Goal: Task Accomplishment & Management: Manage account settings

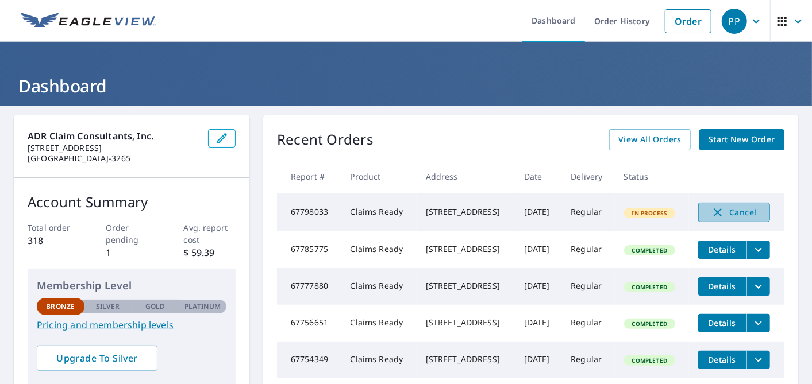
click at [733, 209] on span "Cancel" at bounding box center [734, 213] width 48 height 14
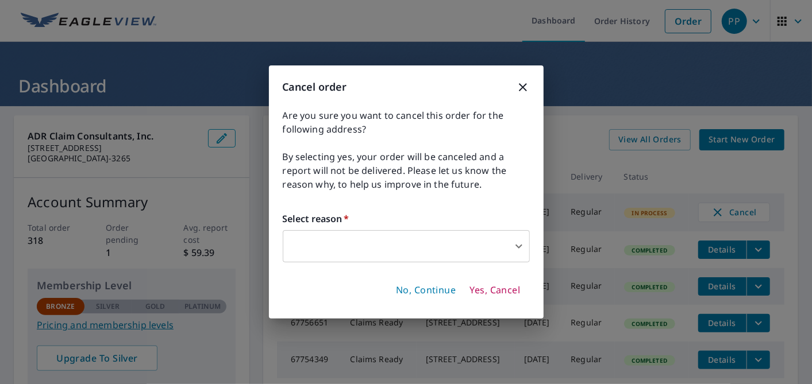
click at [384, 253] on body "PP PP Dashboard Order History Order PP Dashboard ADR Claim Consultants, Inc. [S…" at bounding box center [406, 192] width 812 height 384
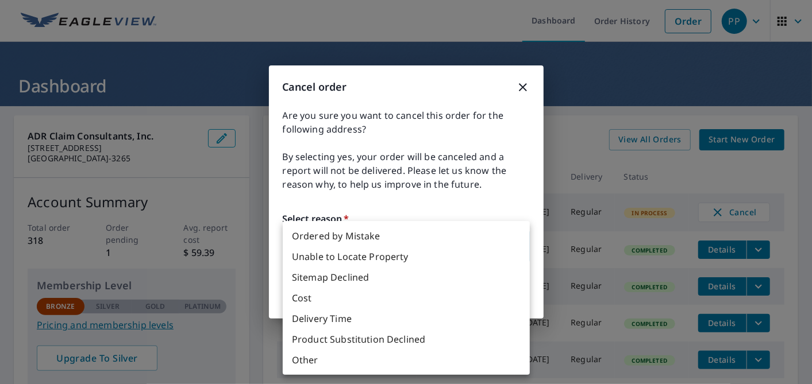
click at [360, 322] on li "Delivery Time" at bounding box center [406, 319] width 247 height 21
type input "34"
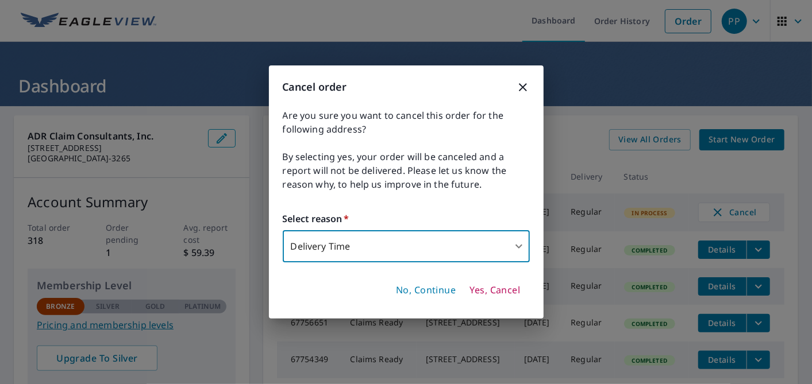
click at [487, 290] on span "Yes, Cancel" at bounding box center [495, 290] width 51 height 13
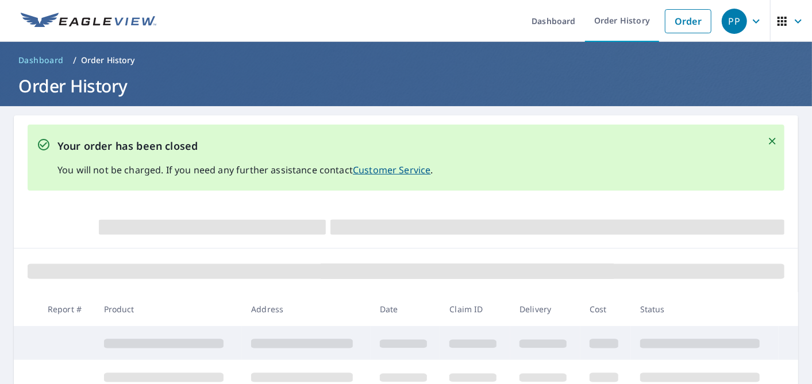
scroll to position [64, 0]
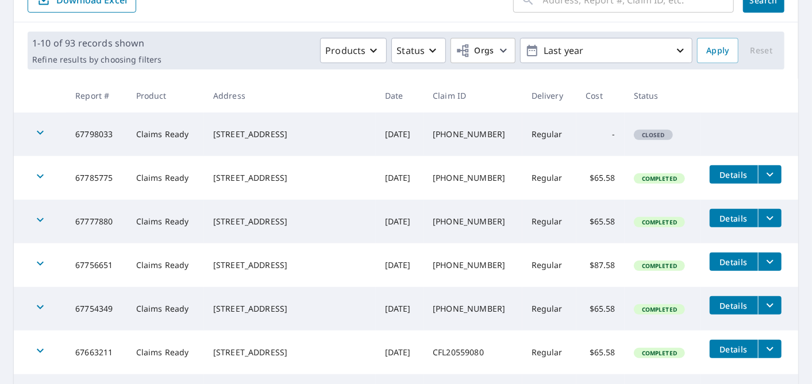
scroll to position [191, 0]
